Goal: Ask a question

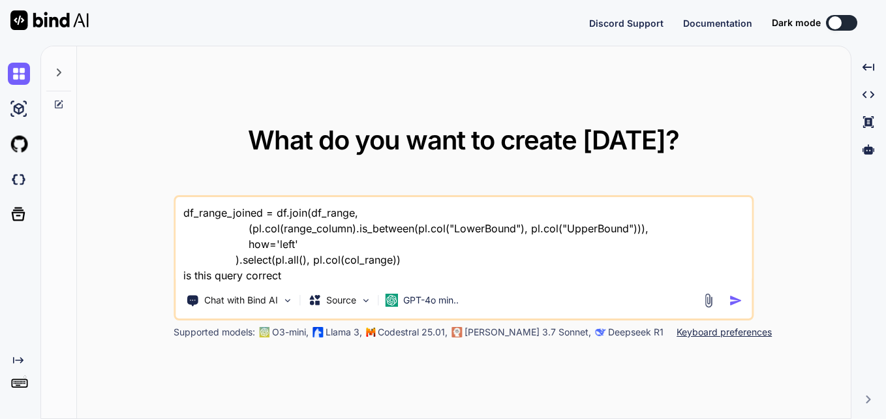
drag, startPoint x: 288, startPoint y: 280, endPoint x: 173, endPoint y: 213, distance: 133.5
click at [173, 213] on div "What do you want to create [DATE]? df_range_joined = df.join(df_range, (pl.col(…" at bounding box center [463, 232] width 773 height 373
type textarea "x"
type textarea "INFO MapOutputTrackerMasterEndpoint: MapOutputTrackerMasterEndpoint stopped! [D…"
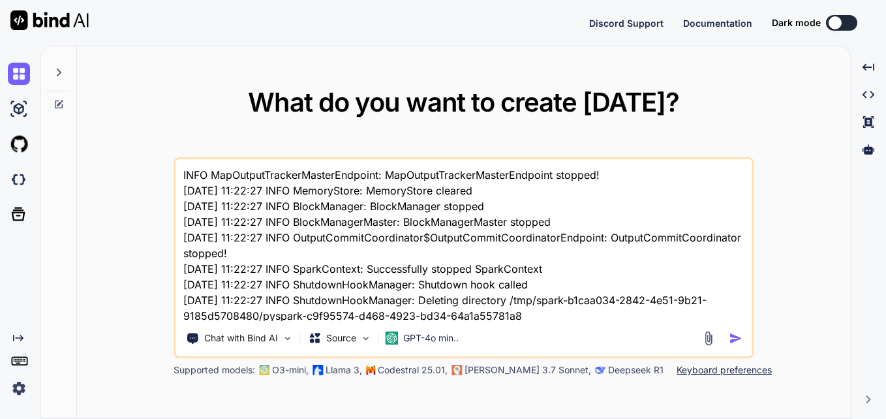
scroll to position [64, 0]
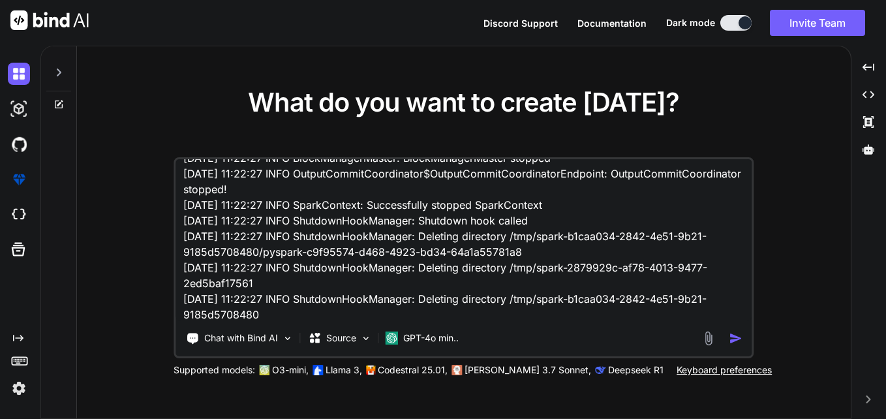
type textarea "x"
type textarea "INFO MapOutputTrackerMasterEndpoint: MapOutputTrackerMasterEndpoint stopped! [D…"
type textarea "x"
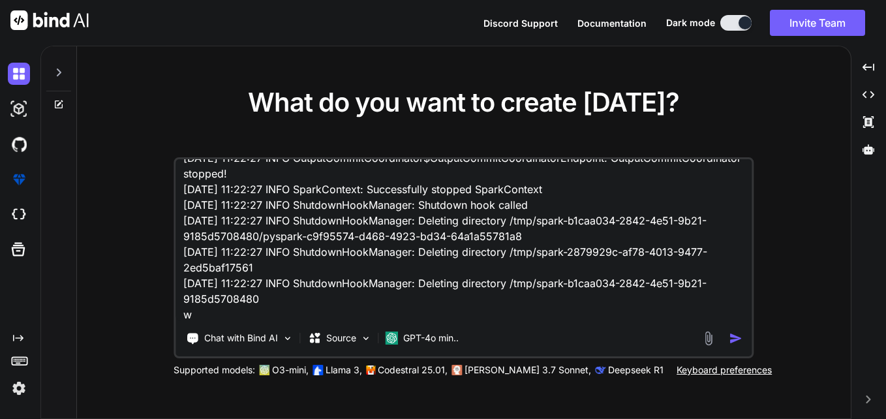
type textarea "INFO MapOutputTrackerMasterEndpoint: MapOutputTrackerMasterEndpoint stopped! [D…"
type textarea "x"
type textarea "INFO MapOutputTrackerMasterEndpoint: MapOutputTrackerMasterEndpoint stopped! [D…"
type textarea "x"
type textarea "INFO MapOutputTrackerMasterEndpoint: MapOutputTrackerMasterEndpoint stopped! [D…"
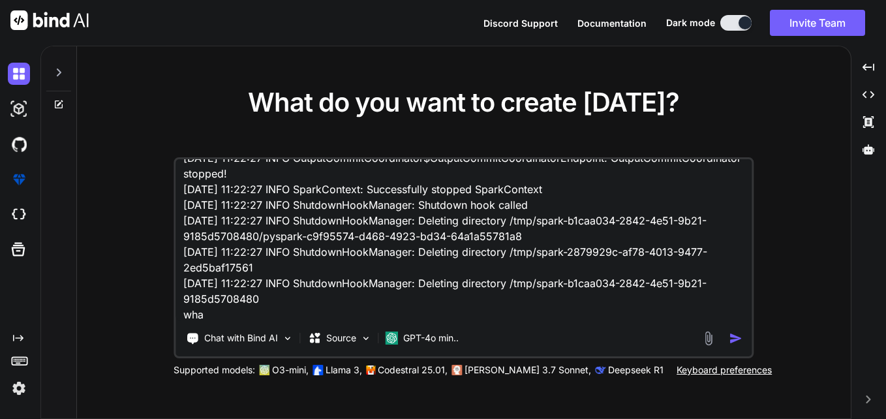
type textarea "x"
type textarea "INFO MapOutputTrackerMasterEndpoint: MapOutputTrackerMasterEndpoint stopped! [D…"
type textarea "x"
type textarea "INFO MapOutputTrackerMasterEndpoint: MapOutputTrackerMasterEndpoint stopped! [D…"
type textarea "x"
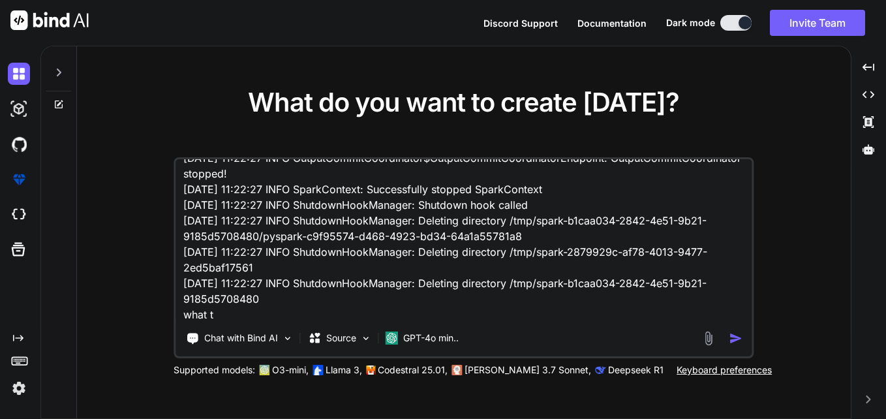
type textarea "INFO MapOutputTrackerMasterEndpoint: MapOutputTrackerMasterEndpoint stopped! [D…"
type textarea "x"
type textarea "INFO MapOutputTrackerMasterEndpoint: MapOutputTrackerMasterEndpoint stopped! [D…"
type textarea "x"
type textarea "INFO MapOutputTrackerMasterEndpoint: MapOutputTrackerMasterEndpoint stopped! [D…"
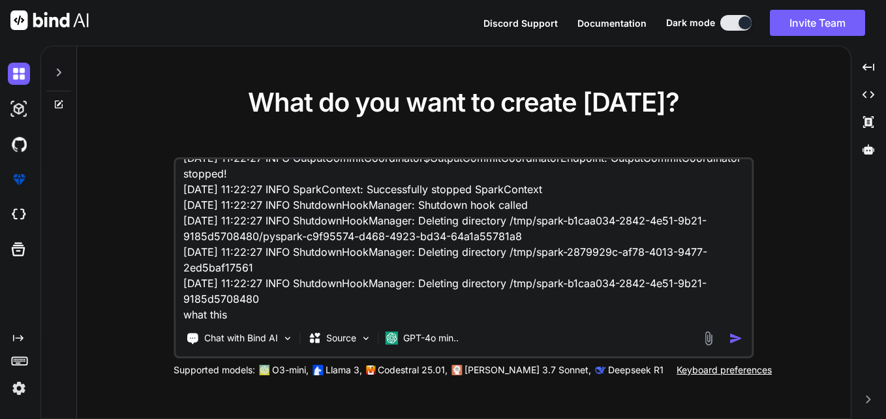
type textarea "x"
type textarea "INFO MapOutputTrackerMasterEndpoint: MapOutputTrackerMasterEndpoint stopped! [D…"
type textarea "x"
type textarea "INFO MapOutputTrackerMasterEndpoint: MapOutputTrackerMasterEndpoint stopped! [D…"
type textarea "x"
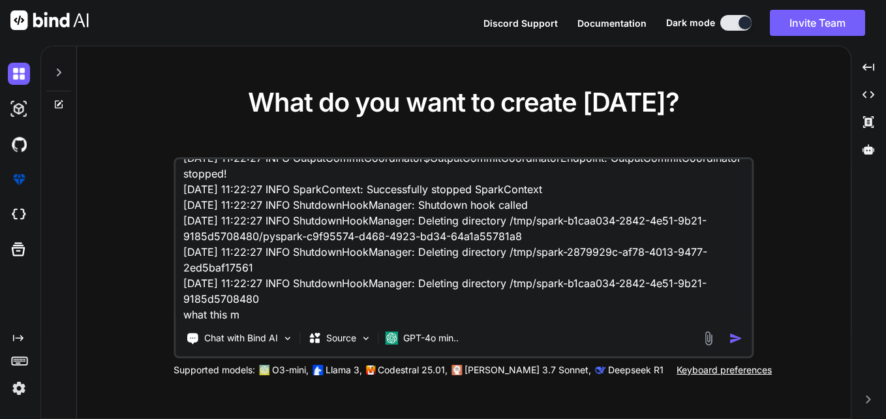
type textarea "INFO MapOutputTrackerMasterEndpoint: MapOutputTrackerMasterEndpoint stopped! [D…"
type textarea "x"
type textarea "INFO MapOutputTrackerMasterEndpoint: MapOutputTrackerMasterEndpoint stopped! [D…"
type textarea "x"
type textarea "INFO MapOutputTrackerMasterEndpoint: MapOutputTrackerMasterEndpoint stopped! [D…"
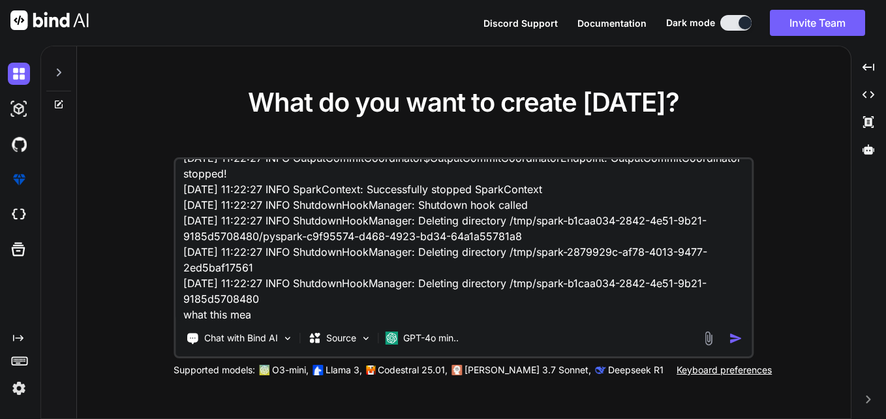
type textarea "x"
type textarea "INFO MapOutputTrackerMasterEndpoint: MapOutputTrackerMasterEndpoint stopped! [D…"
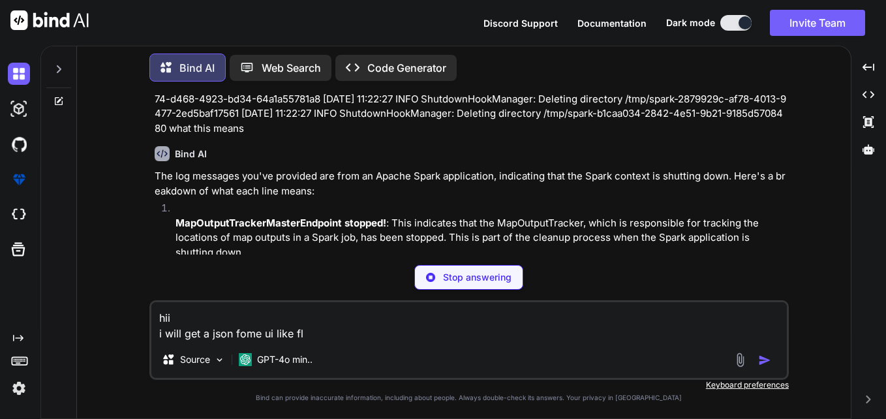
scroll to position [107, 0]
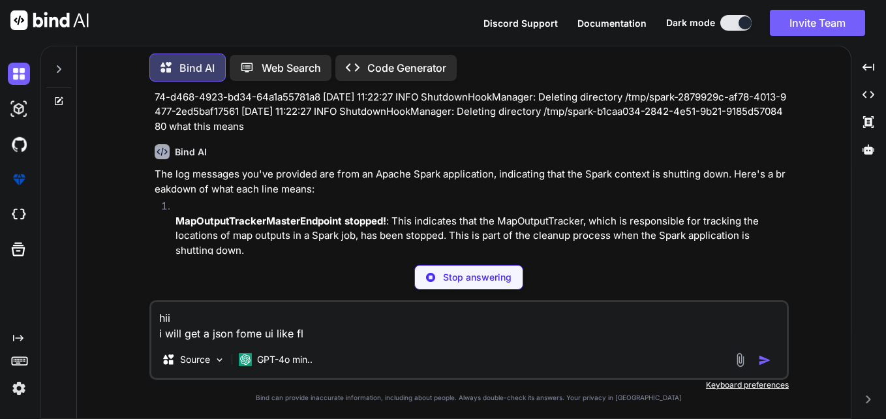
type textarea "x"
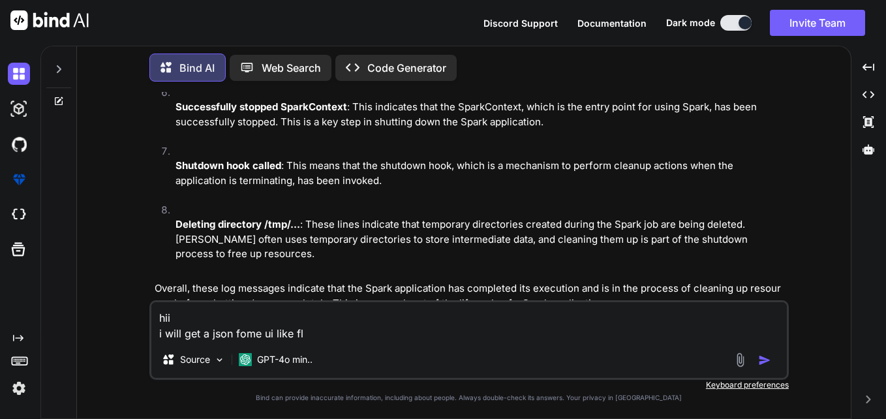
scroll to position [563, 0]
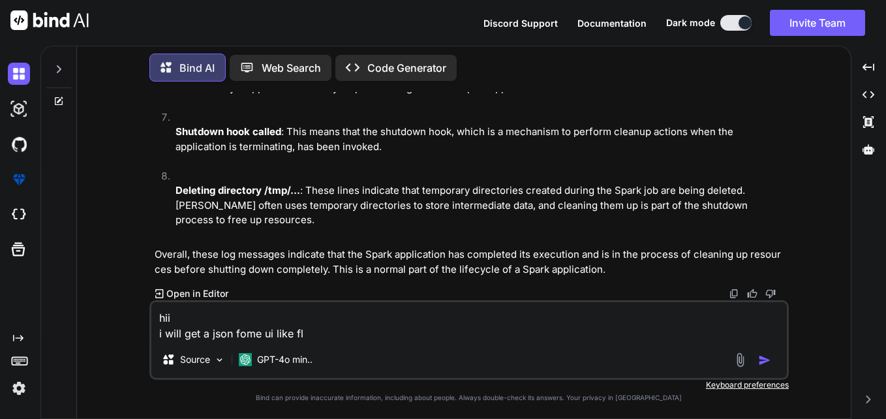
click at [745, 78] on div "Bind AI Web Search Created with Pixso. Code Generator" at bounding box center [468, 67] width 639 height 38
